Goal: Submit feedback/report problem

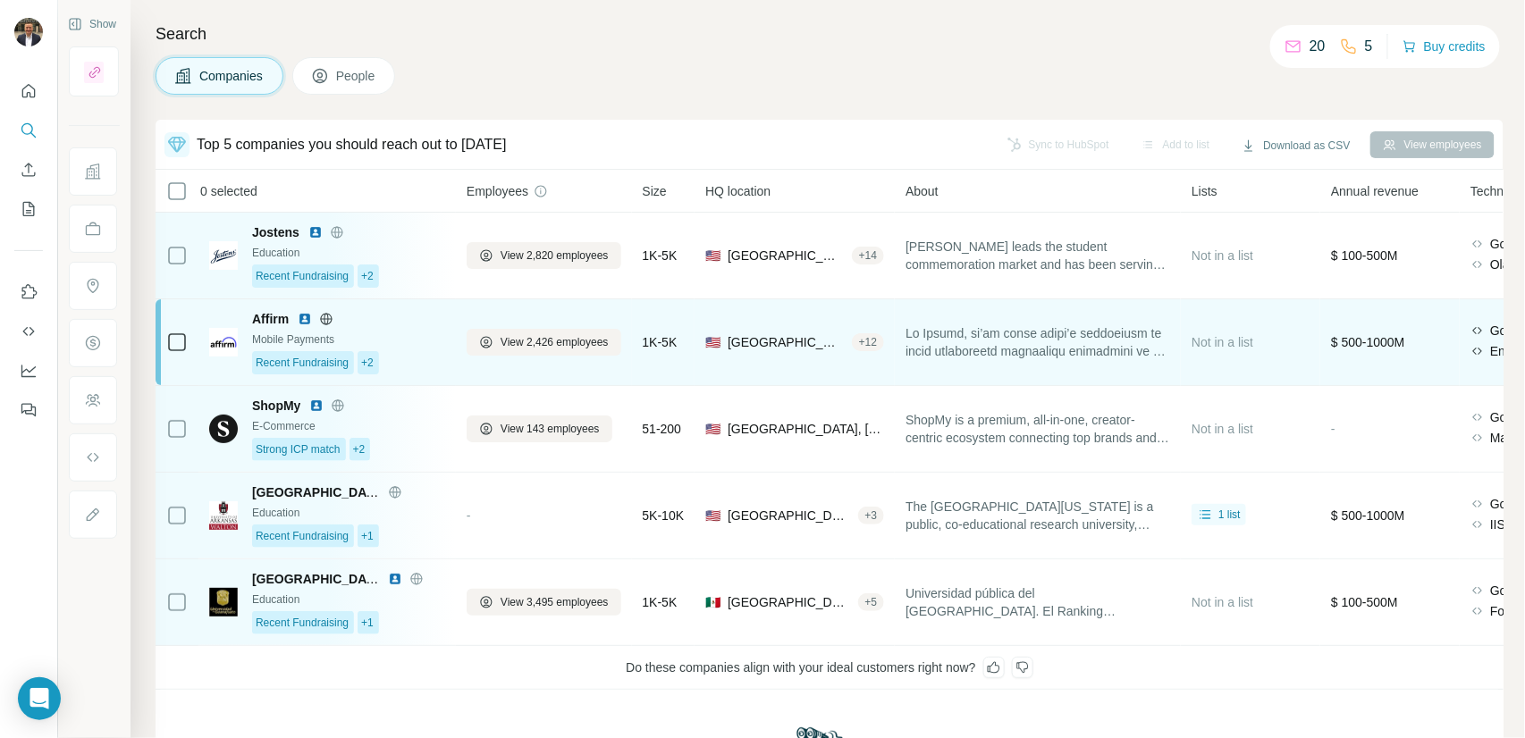
click at [408, 347] on div "Mobile Payments" at bounding box center [348, 340] width 193 height 16
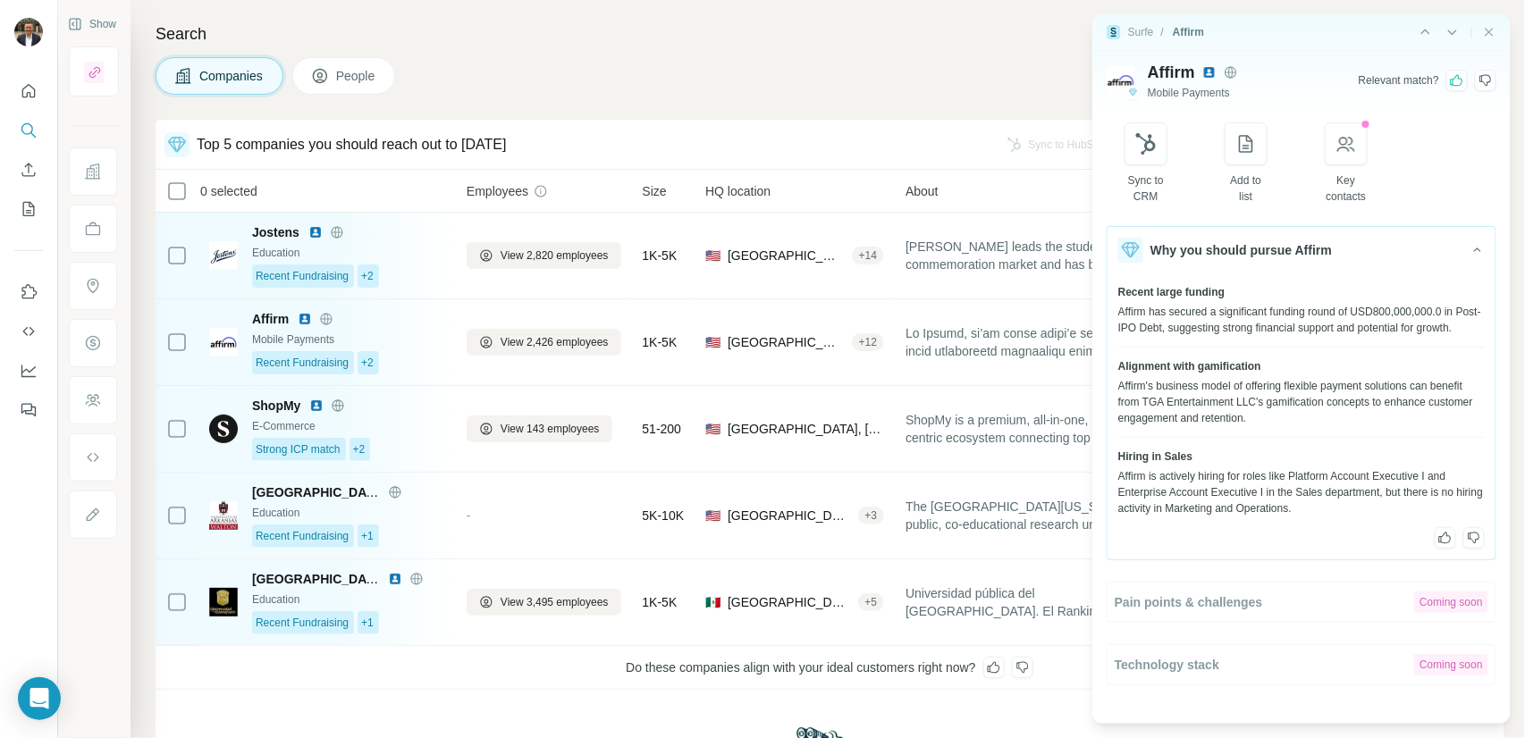
click at [1444, 545] on icon at bounding box center [1445, 538] width 14 height 14
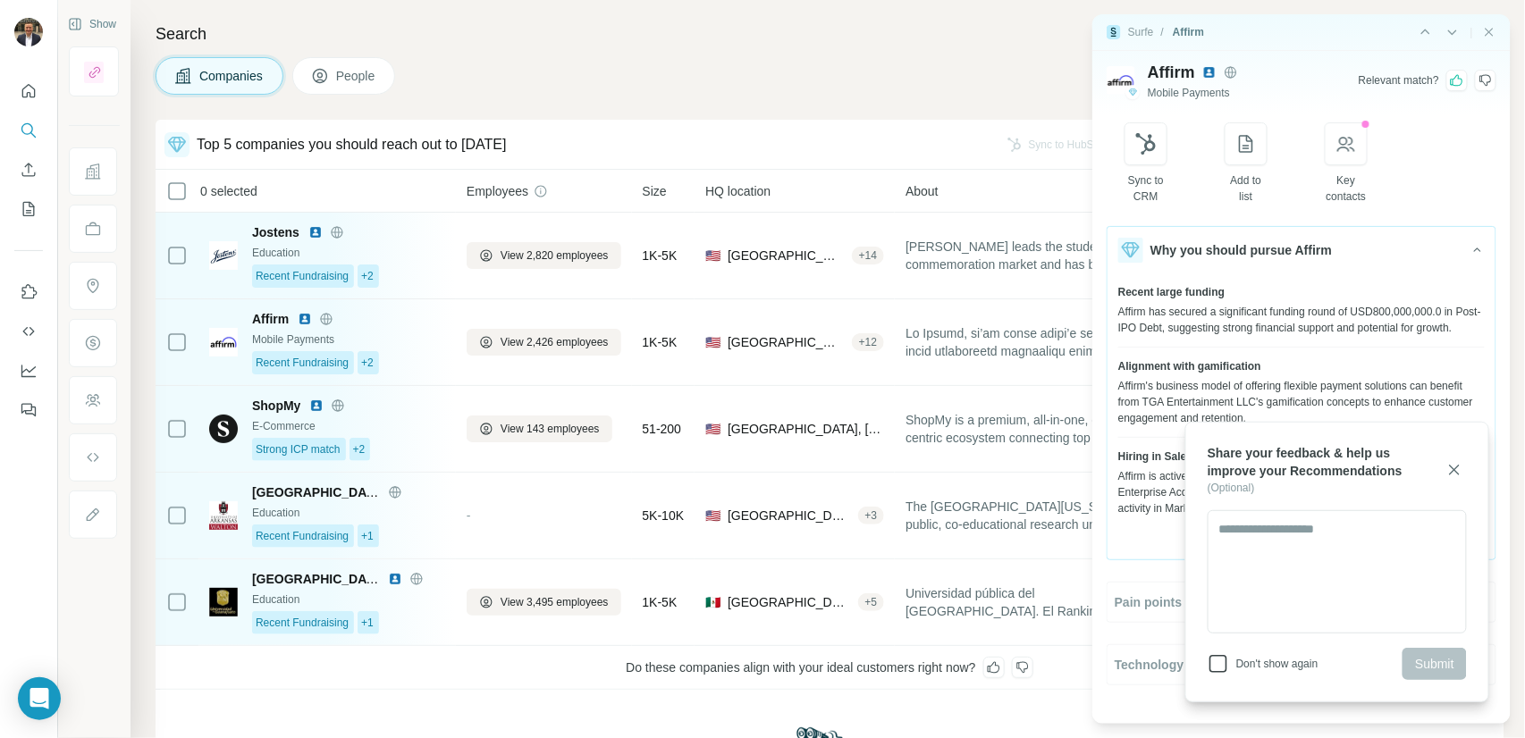
click at [1217, 658] on icon at bounding box center [1217, 663] width 21 height 21
click at [1257, 573] on textarea at bounding box center [1336, 571] width 259 height 123
type textarea "****"
click at [1449, 664] on span "Submit" at bounding box center [1434, 664] width 39 height 18
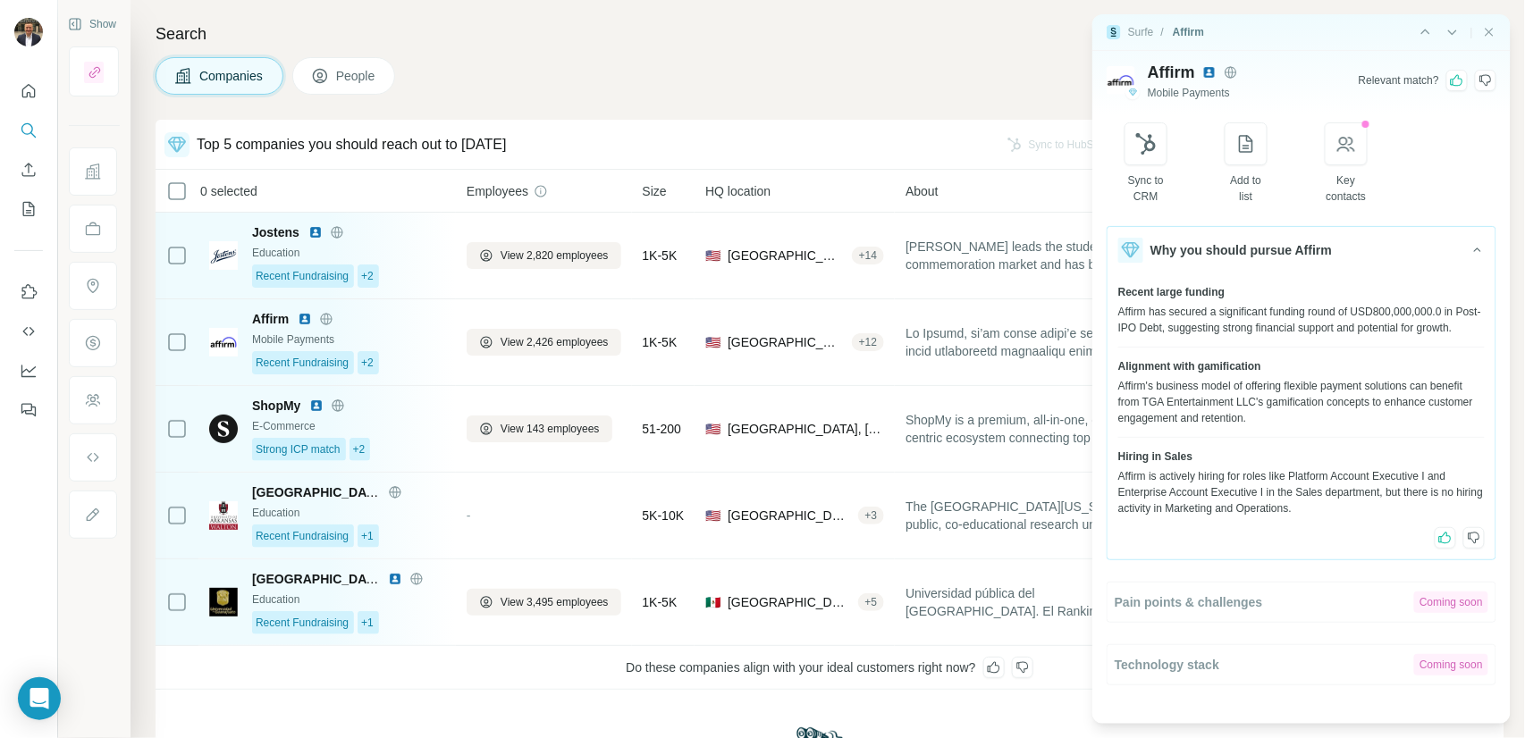
click at [1477, 545] on icon at bounding box center [1474, 538] width 14 height 14
click at [1443, 545] on icon at bounding box center [1445, 538] width 14 height 14
click at [1491, 30] on icon "Close side panel" at bounding box center [1489, 32] width 8 height 8
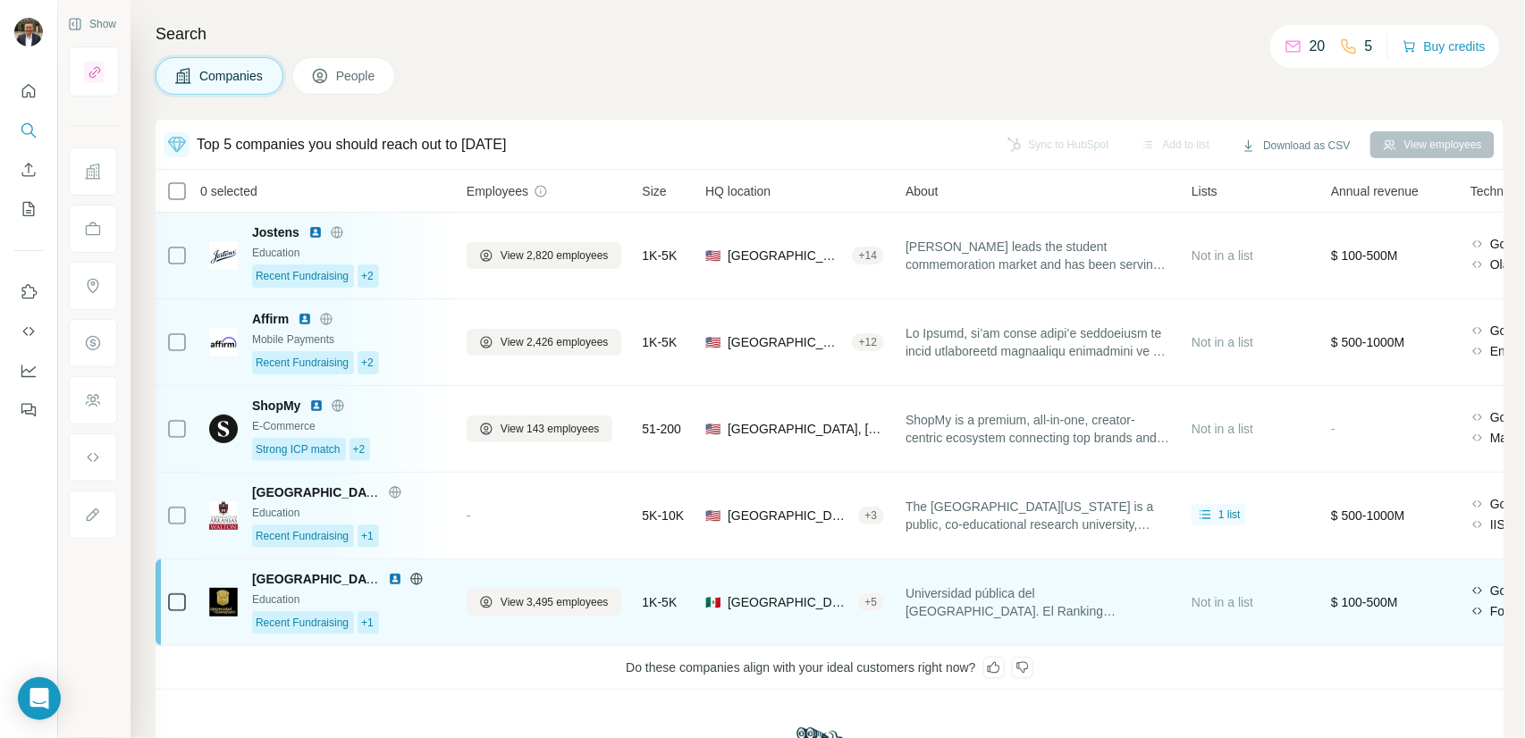
click at [402, 618] on div "Recent Fundraising +1" at bounding box center [348, 622] width 193 height 23
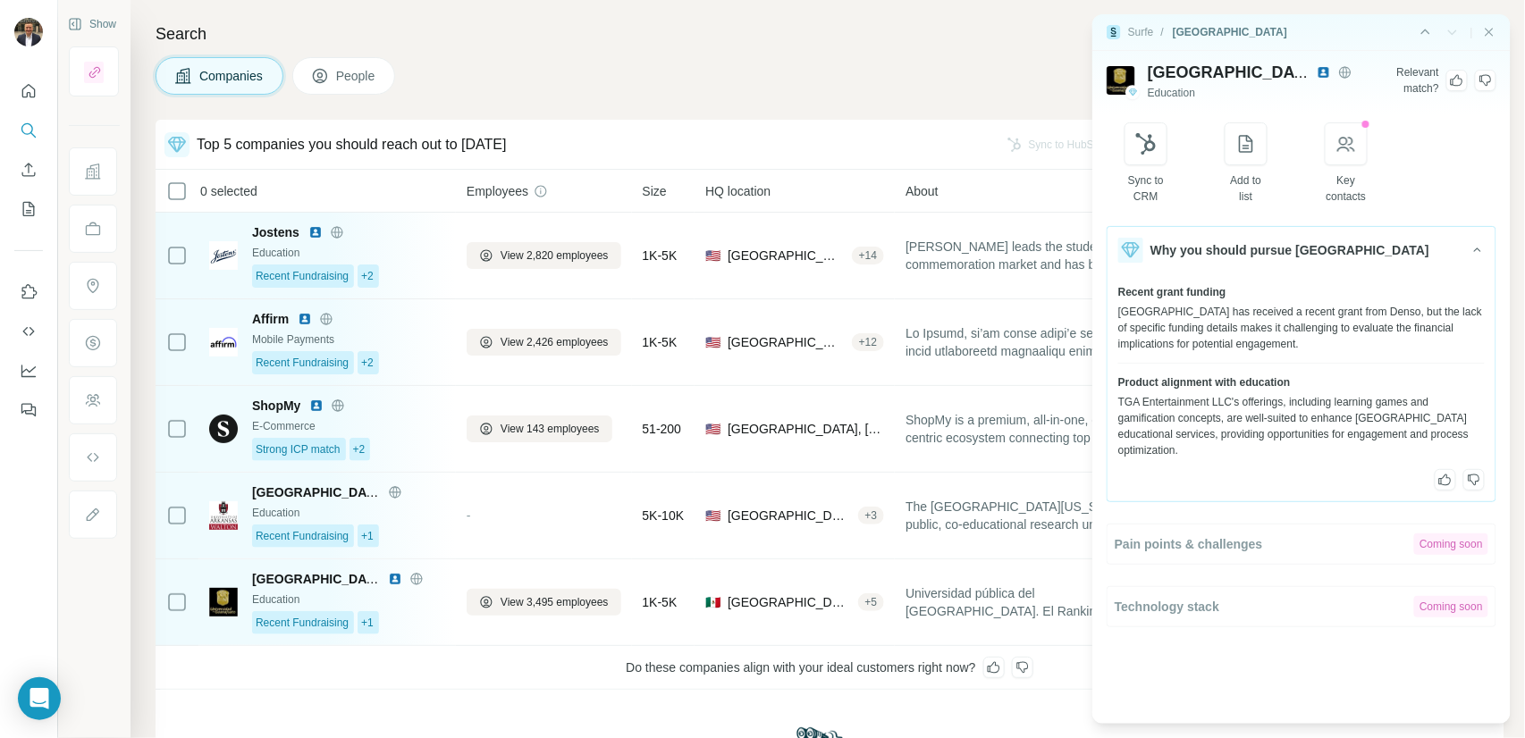
click at [1456, 88] on div at bounding box center [1456, 80] width 21 height 21
click at [1449, 483] on icon at bounding box center [1445, 480] width 14 height 14
click at [1472, 479] on icon at bounding box center [1474, 480] width 14 height 14
click at [1450, 483] on icon at bounding box center [1445, 480] width 14 height 14
click at [1492, 31] on icon "Close side panel" at bounding box center [1489, 32] width 14 height 14
